Goal: Obtain resource: Download file/media

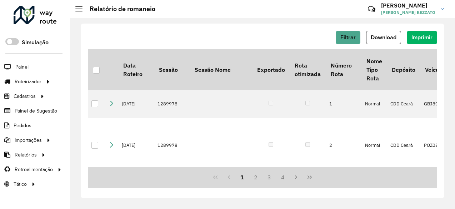
click at [0, 0] on span "Romaneio" at bounding box center [0, 0] width 0 height 0
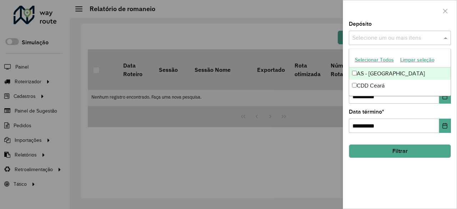
click at [443, 39] on span at bounding box center [446, 38] width 9 height 9
click at [371, 60] on button "Selecionar Todos" at bounding box center [374, 59] width 45 height 11
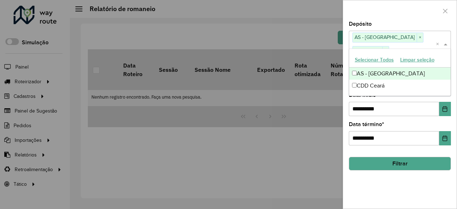
click at [375, 188] on div "**********" at bounding box center [400, 114] width 114 height 187
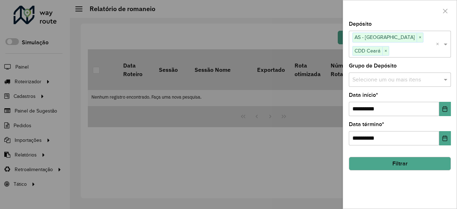
click at [388, 157] on button "Filtrar" at bounding box center [400, 164] width 102 height 14
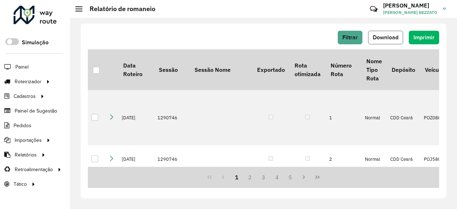
click at [385, 39] on span "Download" at bounding box center [386, 37] width 26 height 6
